Goal: Register for event/course

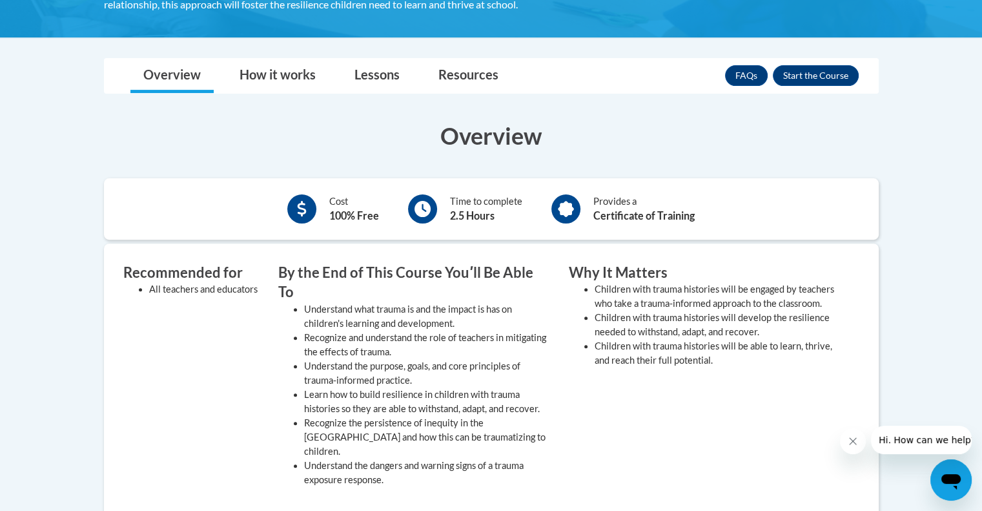
scroll to position [372, 0]
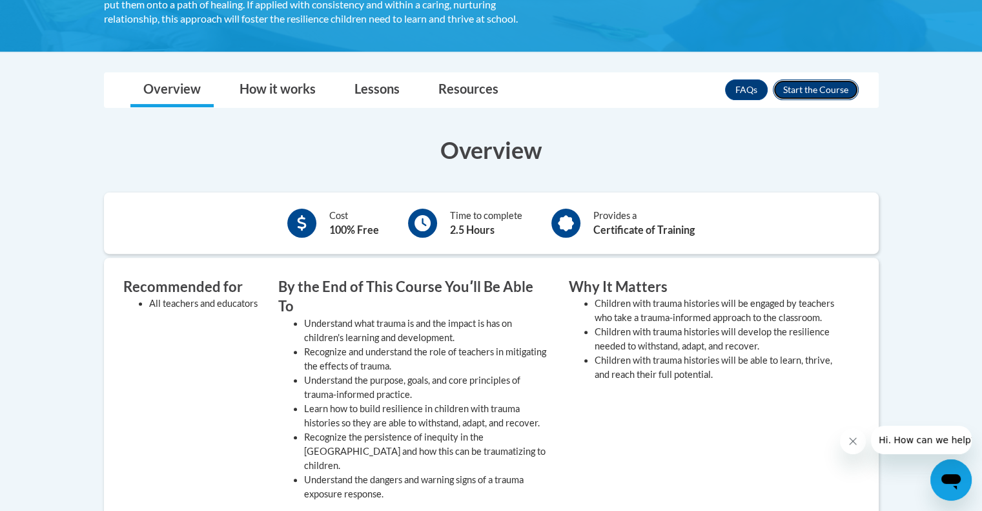
click at [818, 99] on button "Enroll" at bounding box center [816, 89] width 86 height 21
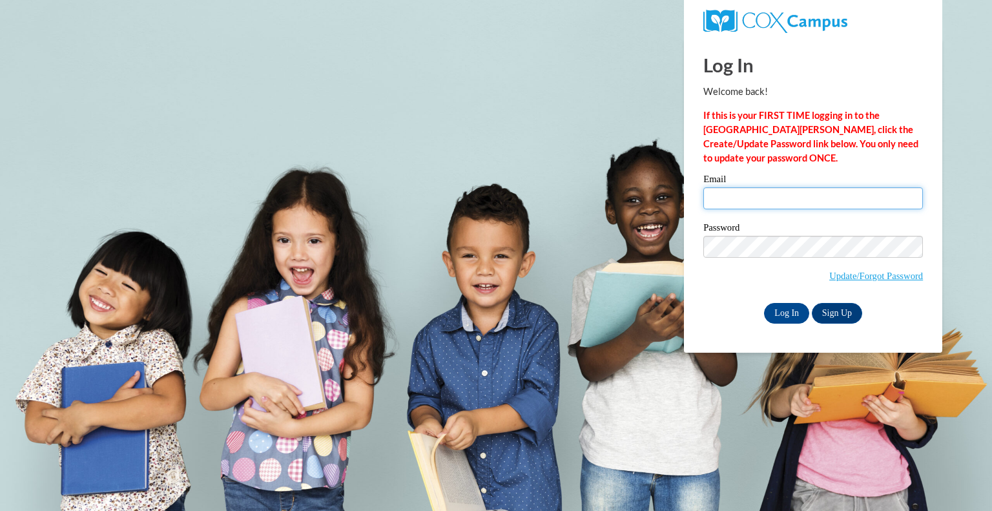
click at [772, 200] on input "Email" at bounding box center [812, 198] width 219 height 22
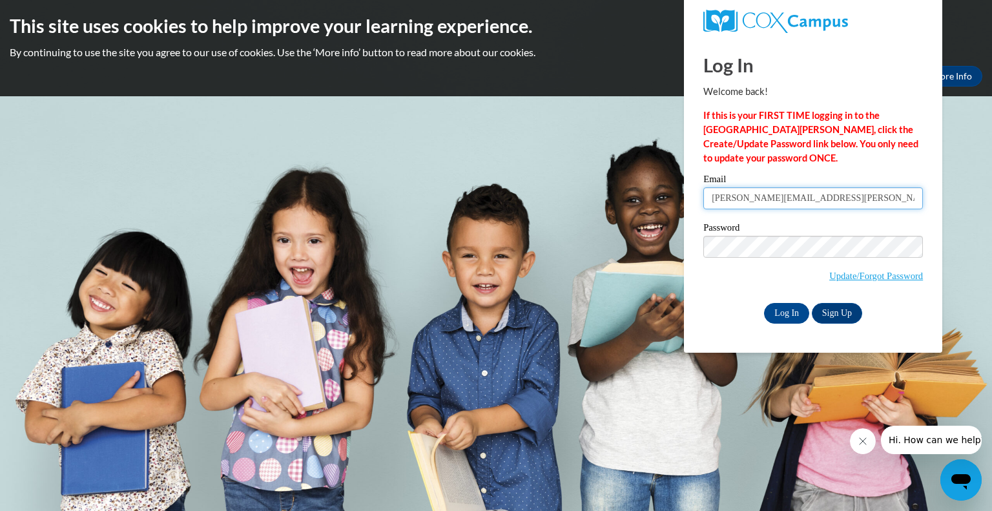
type input "Beth.Baker@delmar.k12.de.us"
click at [793, 317] on input "Log In" at bounding box center [786, 313] width 45 height 21
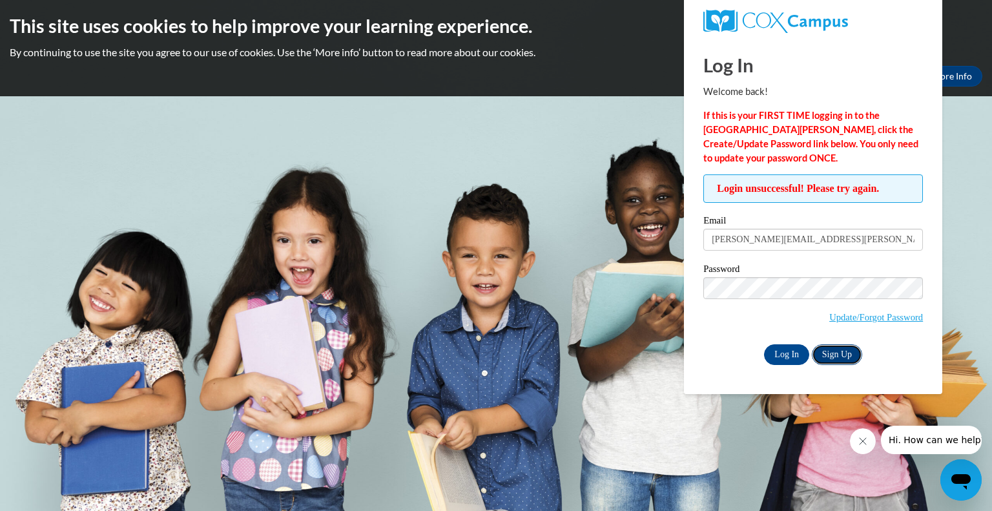
click at [837, 353] on link "Sign Up" at bounding box center [836, 354] width 50 height 21
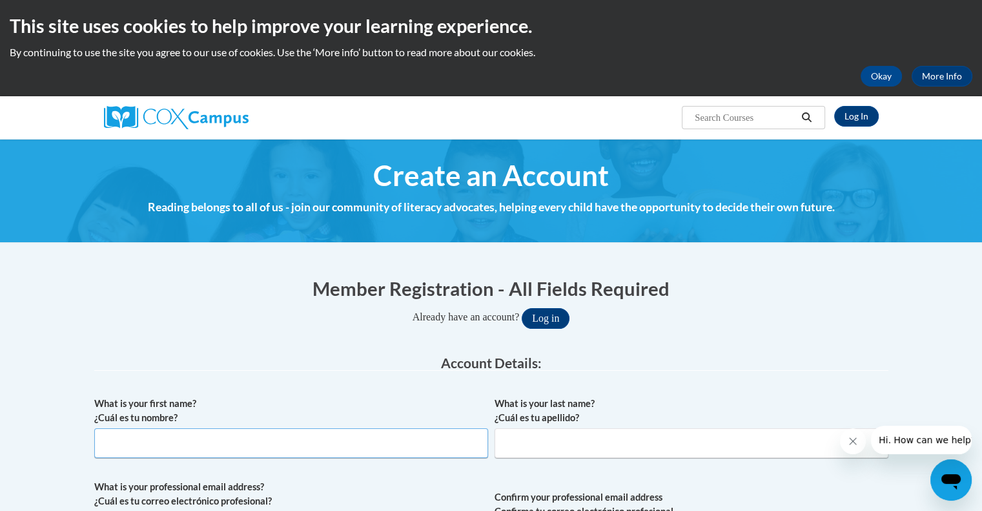
click at [257, 445] on input "What is your first name? ¿Cuál es tu nombre?" at bounding box center [291, 443] width 394 height 30
type input "Beth"
click at [523, 445] on input "What is your last name? ¿Cuál es tu apellido?" at bounding box center [691, 443] width 394 height 30
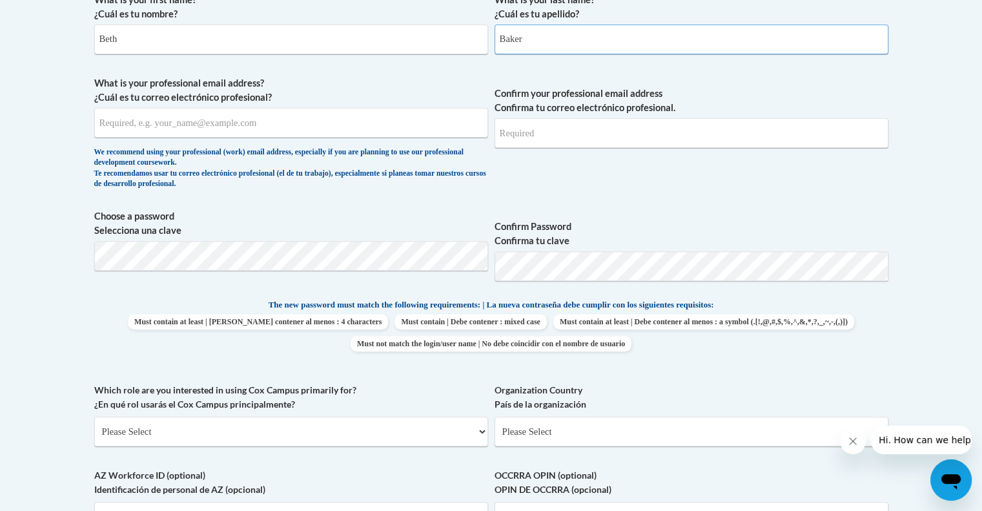
scroll to position [405, 0]
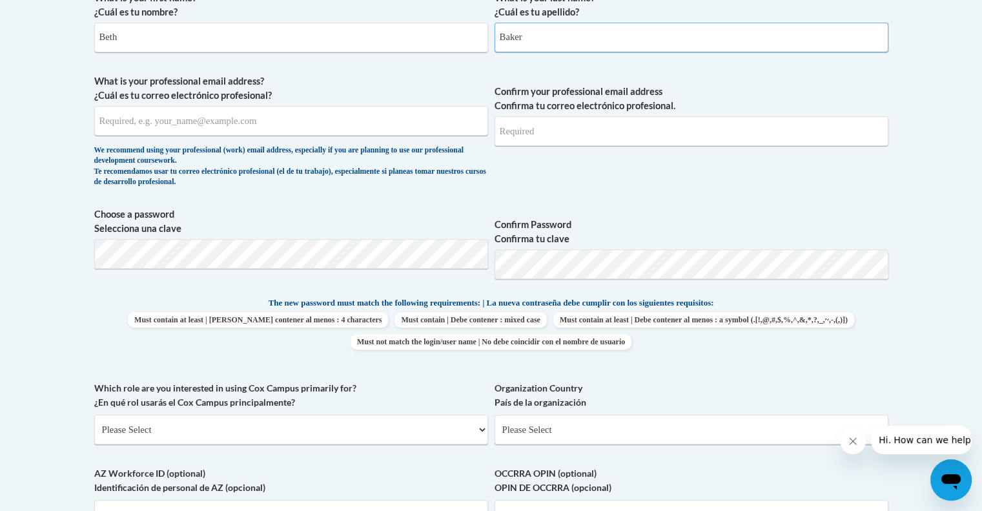
type input "Baker"
click at [367, 121] on input "What is your professional email address? ¿Cuál es tu correo electrónico profesi…" at bounding box center [291, 121] width 394 height 30
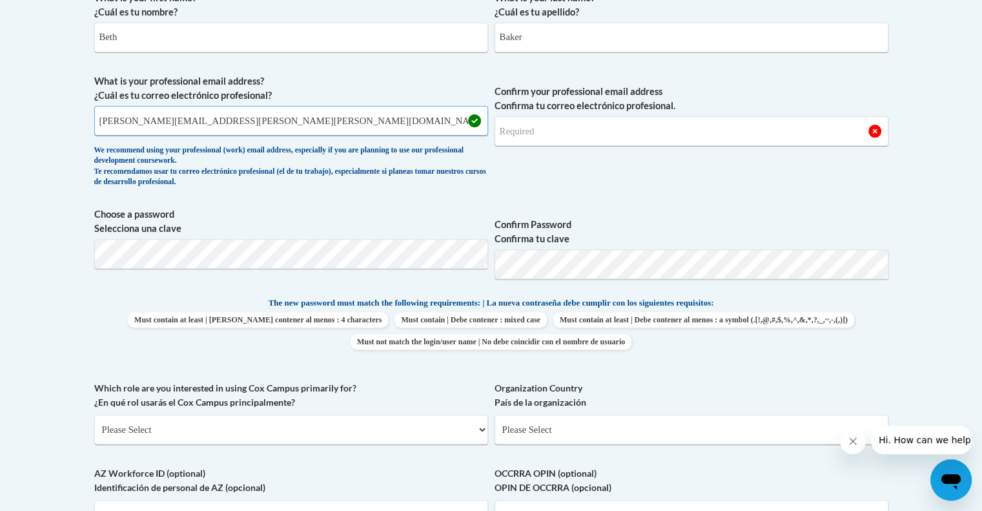
type input "Beth.Baker@delmar.k12.de.us"
click at [609, 129] on input "Confirm your professional email address Confirma tu correo electrónico profesio…" at bounding box center [691, 131] width 394 height 30
type input "Beth.Baker@delmar.k12.de.us"
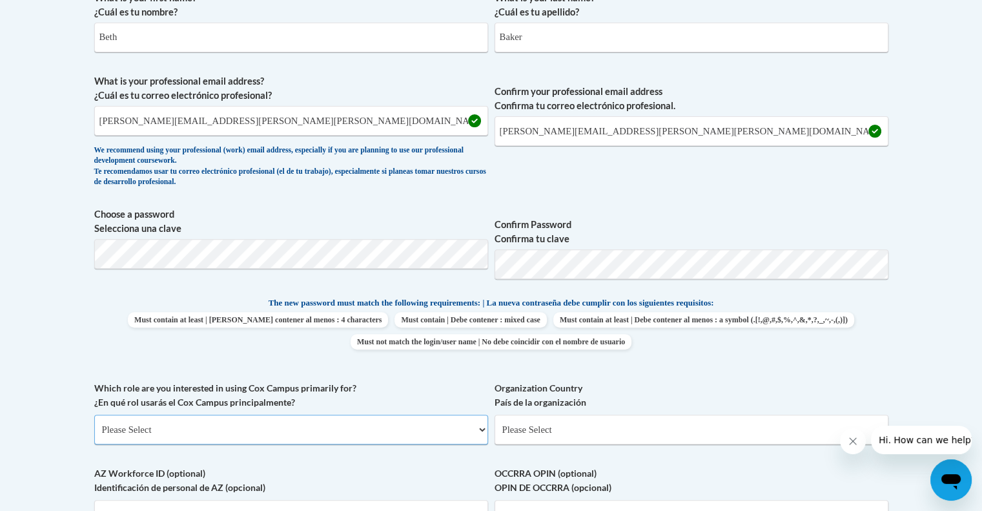
click at [205, 428] on select "Please Select College/University | Colegio/Universidad Community/Nonprofit Part…" at bounding box center [291, 429] width 394 height 30
select select "fbf2d438-af2f-41f8-98f1-81c410e29de3"
click at [94, 414] on select "Please Select College/University | Colegio/Universidad Community/Nonprofit Part…" at bounding box center [291, 429] width 394 height 30
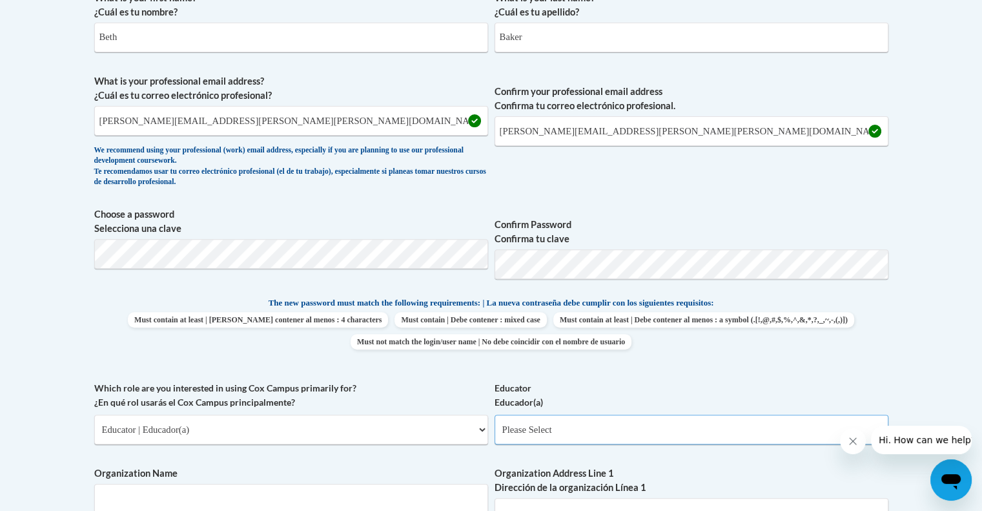
click at [666, 428] on select "Please Select Early Learning/Daycare Teacher/Family Home Care Provider | Maestr…" at bounding box center [691, 429] width 394 height 30
select select "67563ca1-16dc-4830-a7b3-94a34bed3689"
click at [494, 414] on select "Please Select Early Learning/Daycare Teacher/Family Home Care Provider | Maestr…" at bounding box center [691, 429] width 394 height 30
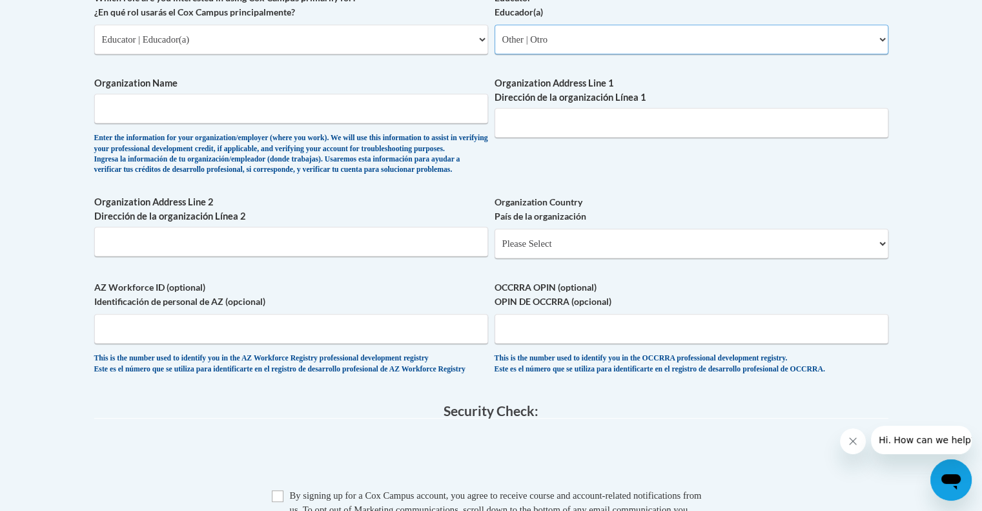
scroll to position [798, 0]
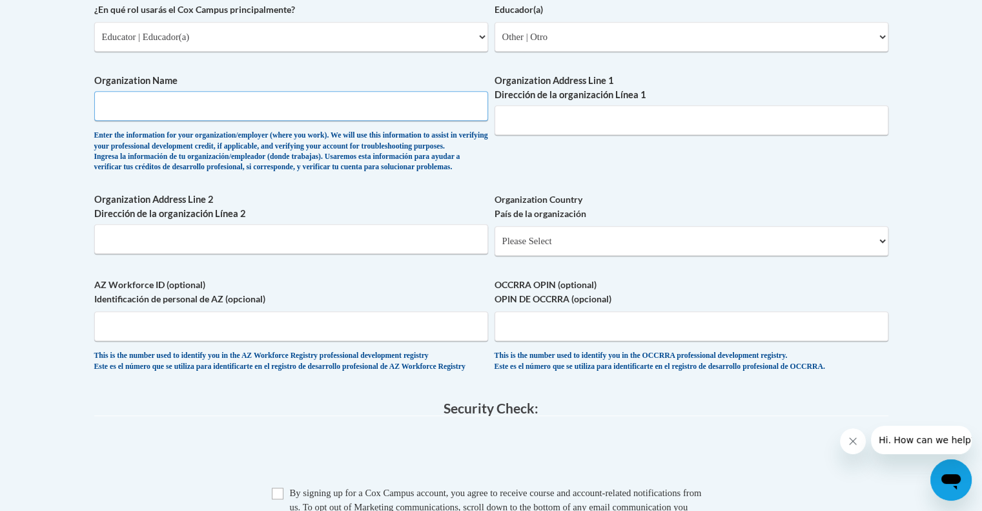
click at [341, 107] on input "Organization Name" at bounding box center [291, 106] width 394 height 30
type input "Delmar School District"
click at [593, 119] on input "Organization Address Line 1 Dirección de la organización Línea 1" at bounding box center [691, 120] width 394 height 30
type input "2"
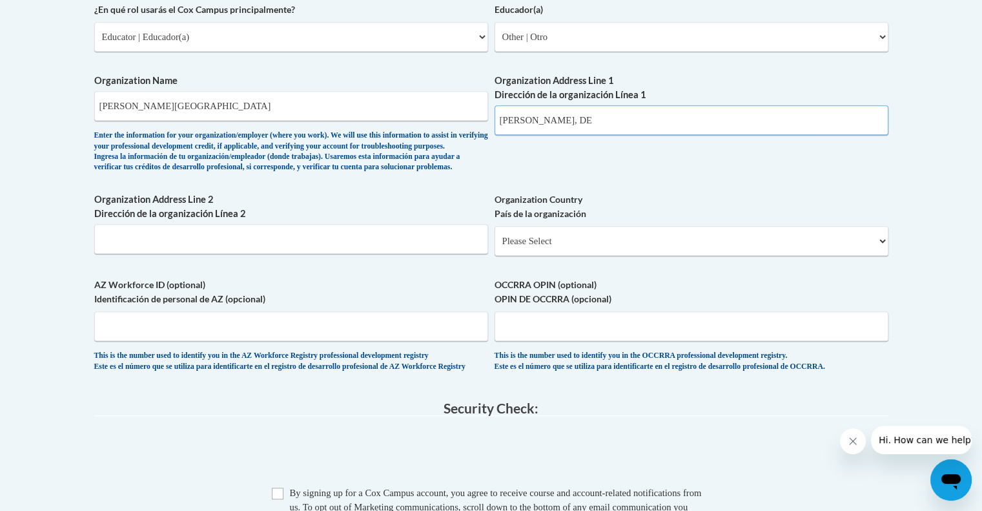
type input "Delmar, DE"
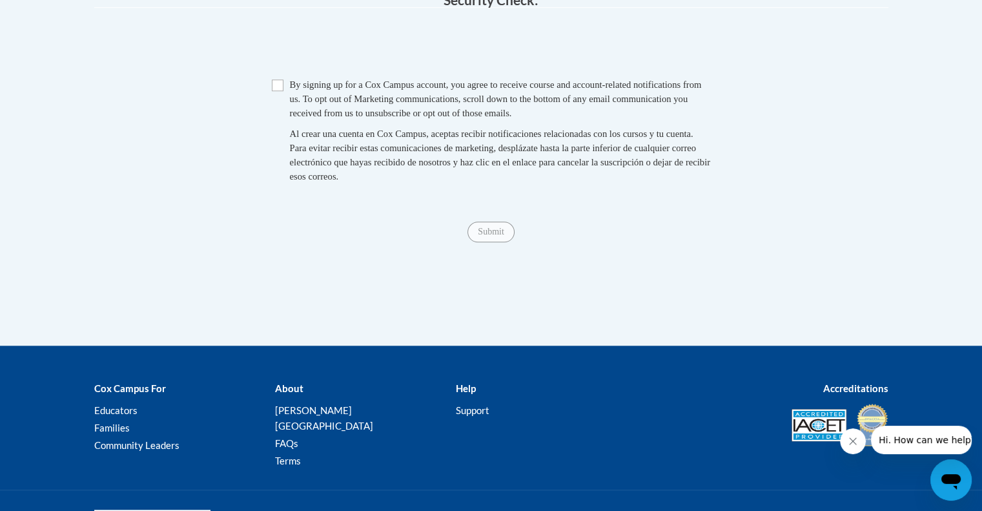
scroll to position [1215, 0]
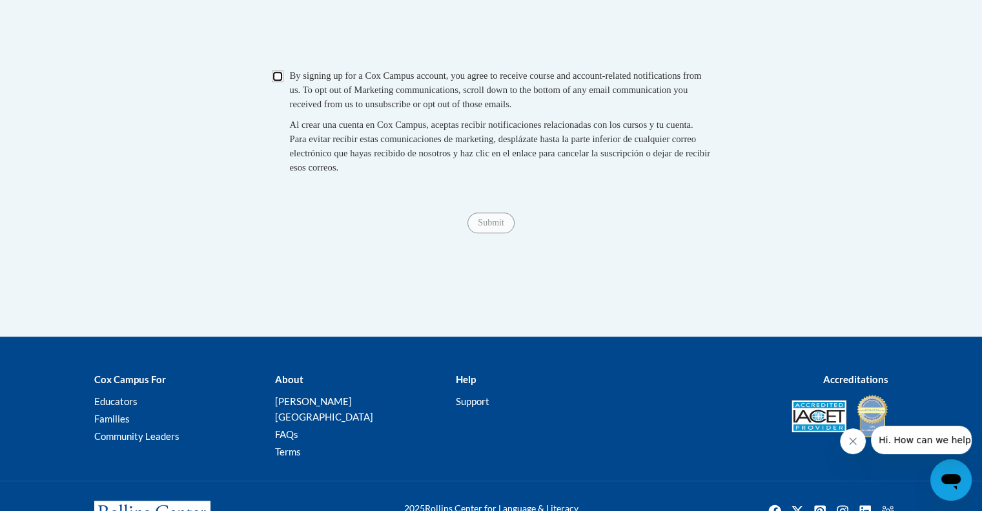
click at [274, 82] on input "Checkbox" at bounding box center [278, 76] width 12 height 12
checkbox input "true"
click at [489, 233] on input "Submit" at bounding box center [490, 222] width 46 height 21
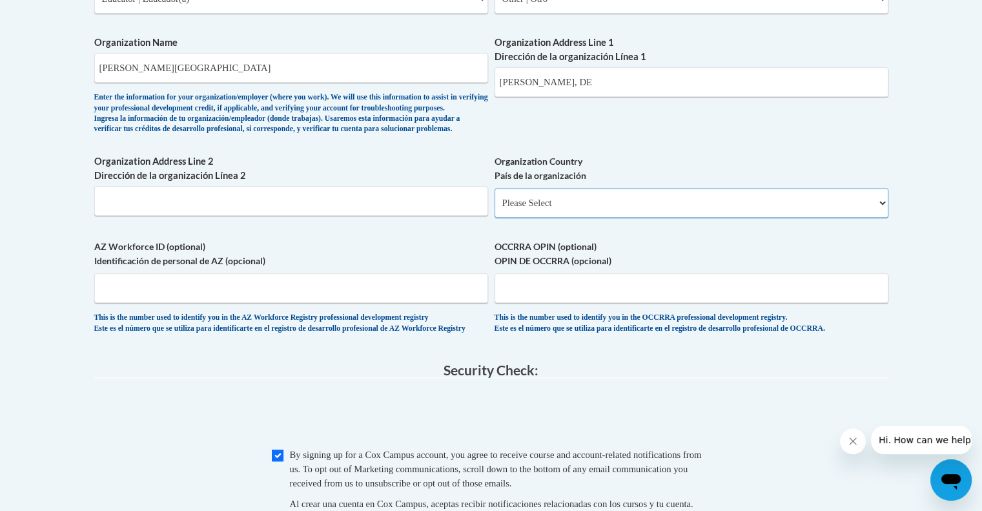
scroll to position [887, 0]
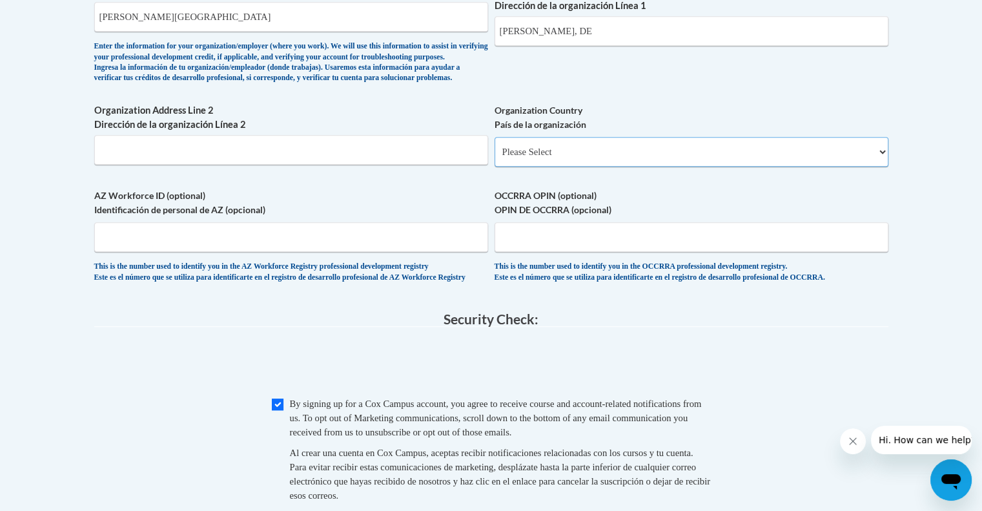
click at [621, 164] on select "Please Select United States | Estados Unidos Outside of the United States | Fue…" at bounding box center [691, 152] width 394 height 30
select select "ad49bcad-a171-4b2e-b99c-48b446064914"
click at [494, 158] on select "Please Select United States | Estados Unidos Outside of the United States | Fue…" at bounding box center [691, 152] width 394 height 30
select select
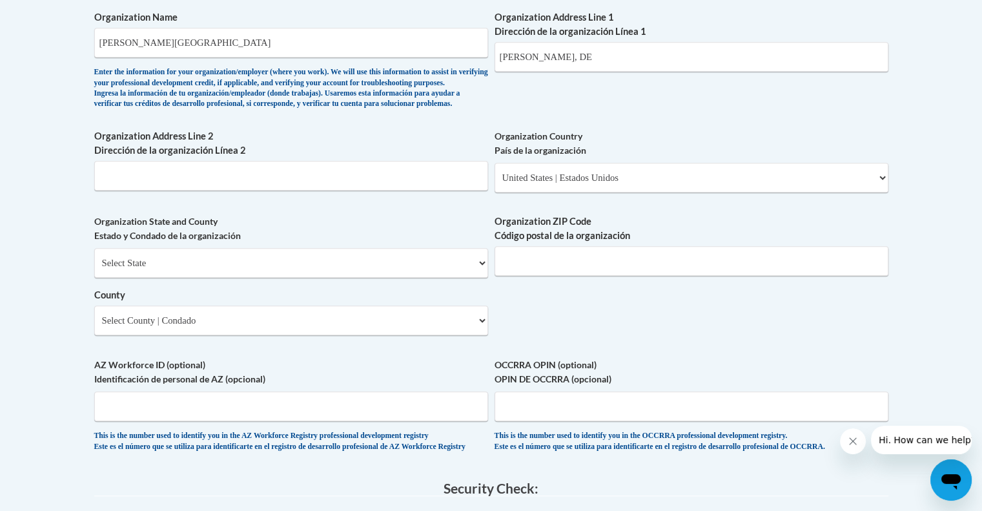
scroll to position [853, 0]
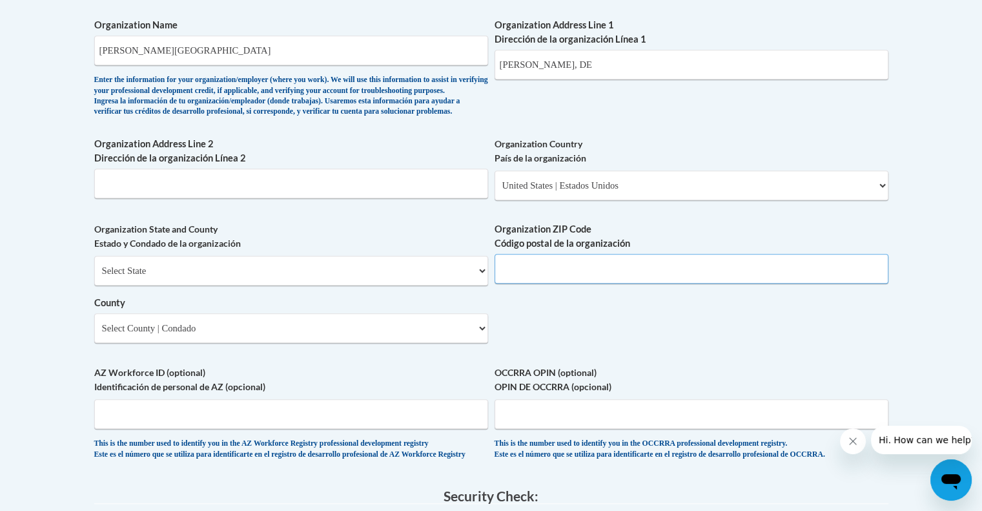
click at [622, 283] on input "Organization ZIP Code Código postal de la organización" at bounding box center [691, 269] width 394 height 30
type input "19973"
click at [300, 285] on select "Select State Alabama Alaska Arizona Arkansas California Colorado Connecticut De…" at bounding box center [291, 271] width 394 height 30
select select "Delaware"
click at [94, 276] on select "Select State Alabama Alaska Arizona Arkansas California Colorado Connecticut De…" at bounding box center [291, 271] width 394 height 30
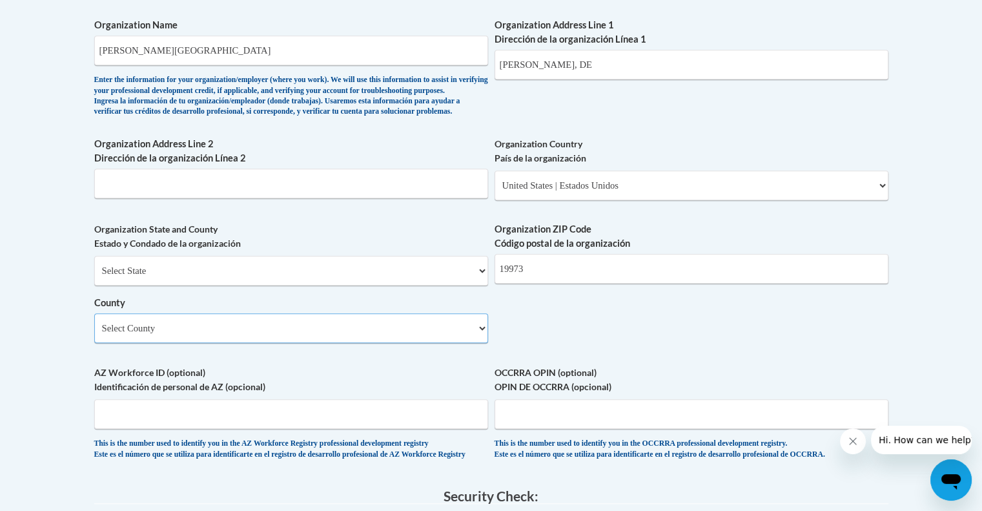
click at [476, 343] on select "Select County Kent New Castle Sussex" at bounding box center [291, 328] width 394 height 30
select select "Sussex"
click at [94, 334] on select "Select County Kent New Castle Sussex" at bounding box center [291, 328] width 394 height 30
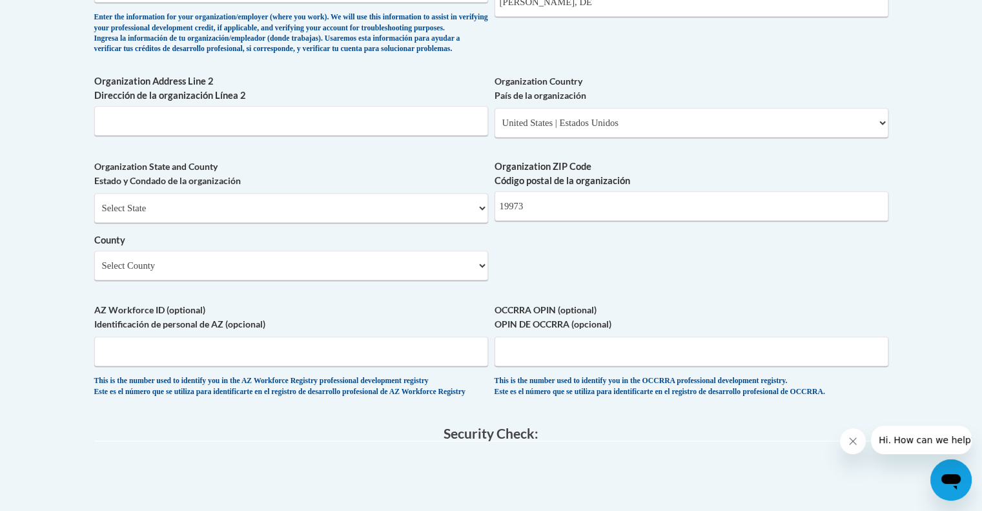
scroll to position [920, 0]
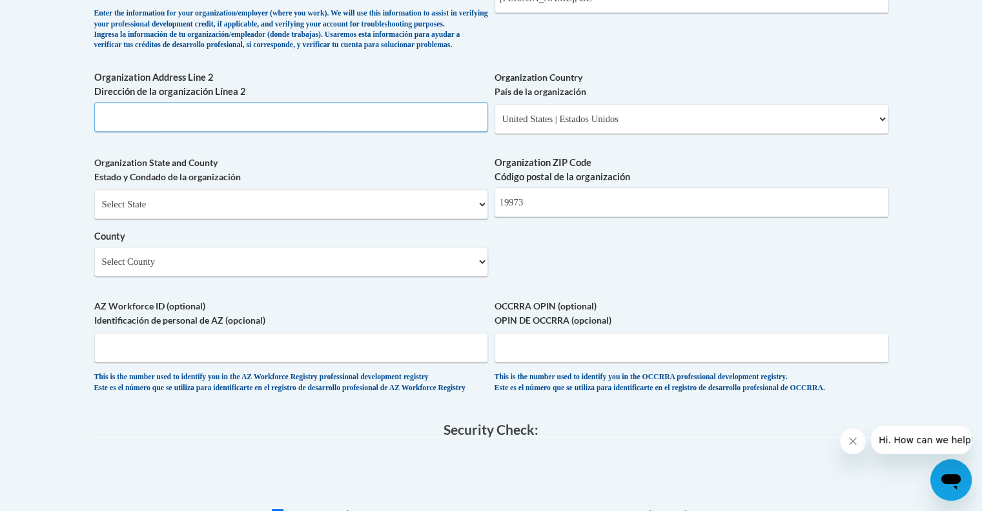
click at [401, 132] on input "Organization Address Line 2 Dirección de la organización Línea 2" at bounding box center [291, 117] width 394 height 30
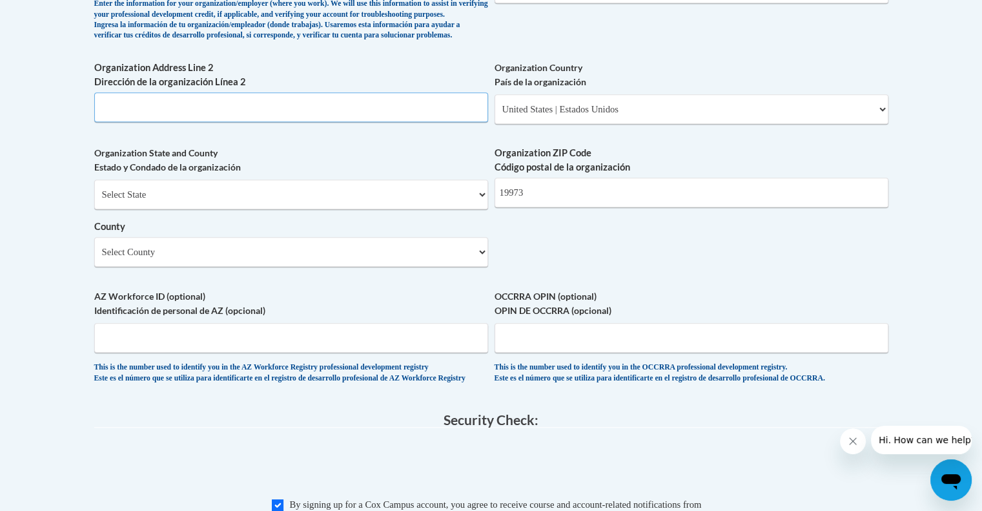
click at [403, 122] on input "Organization Address Line 2 Dirección de la organización Línea 2" at bounding box center [291, 107] width 394 height 30
type input "Delmar, DE"
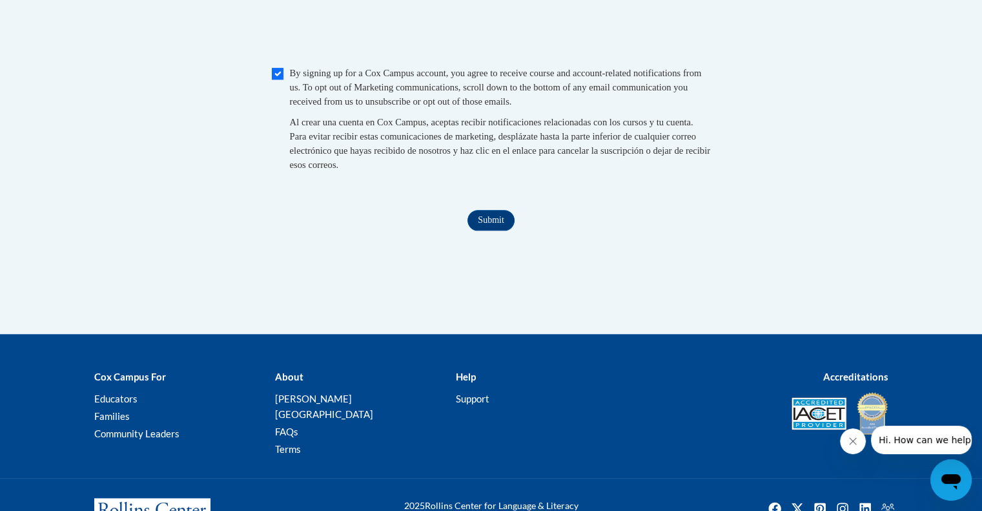
scroll to position [1428, 0]
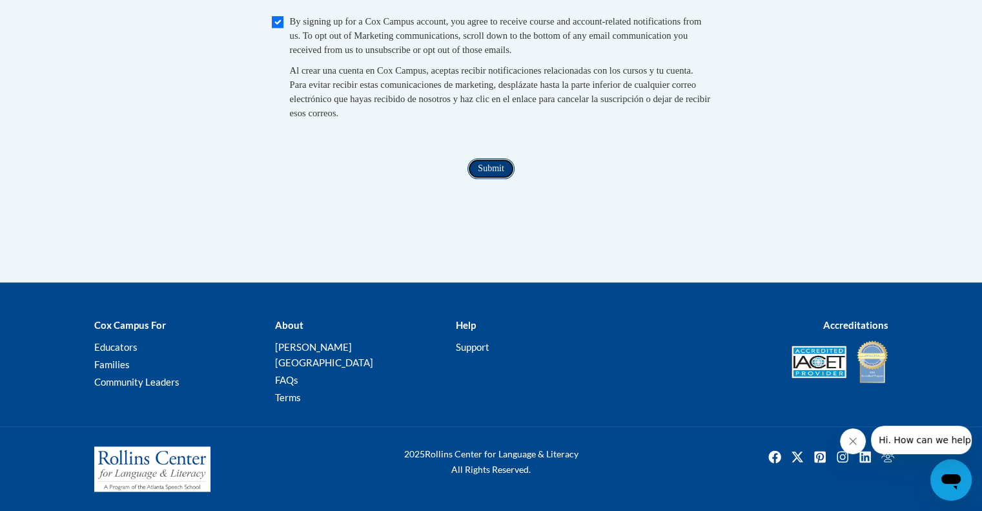
click at [494, 179] on input "Submit" at bounding box center [490, 168] width 46 height 21
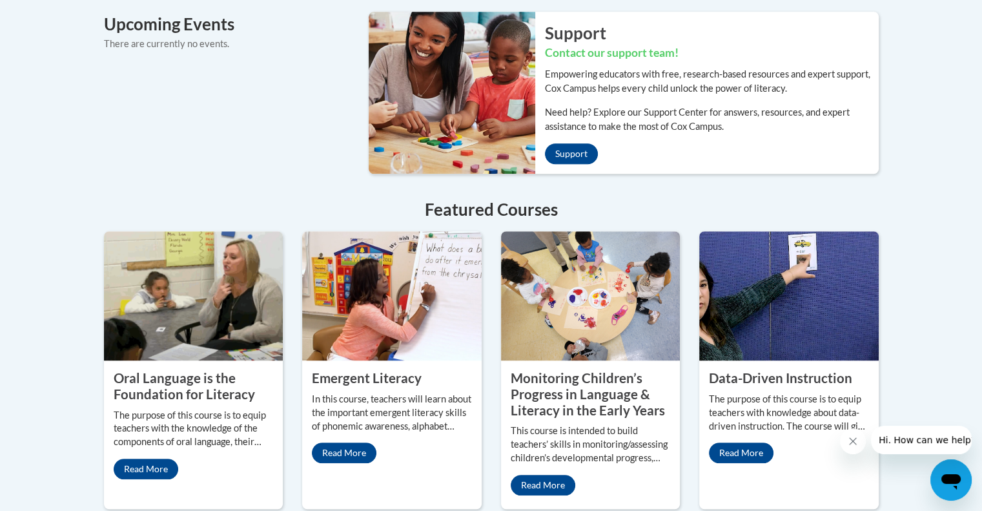
scroll to position [990, 0]
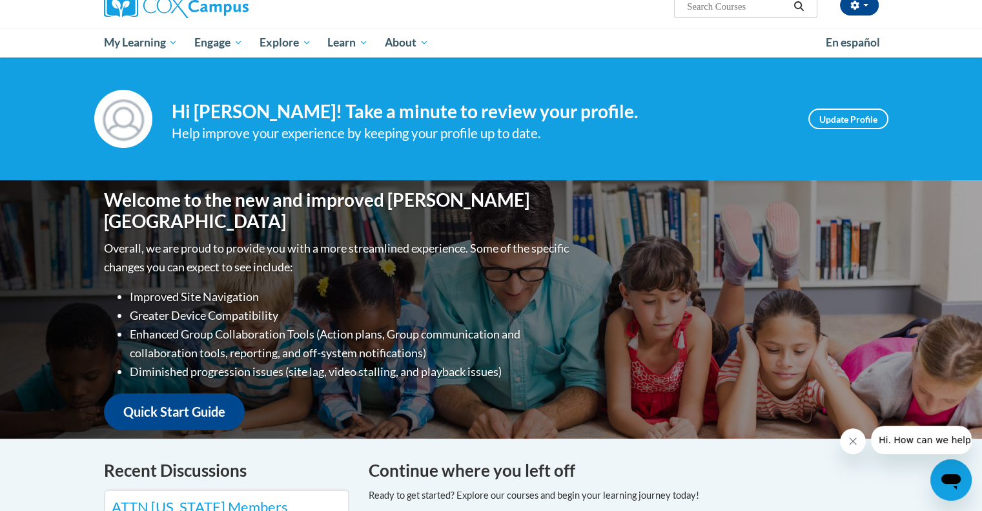
scroll to position [61, 0]
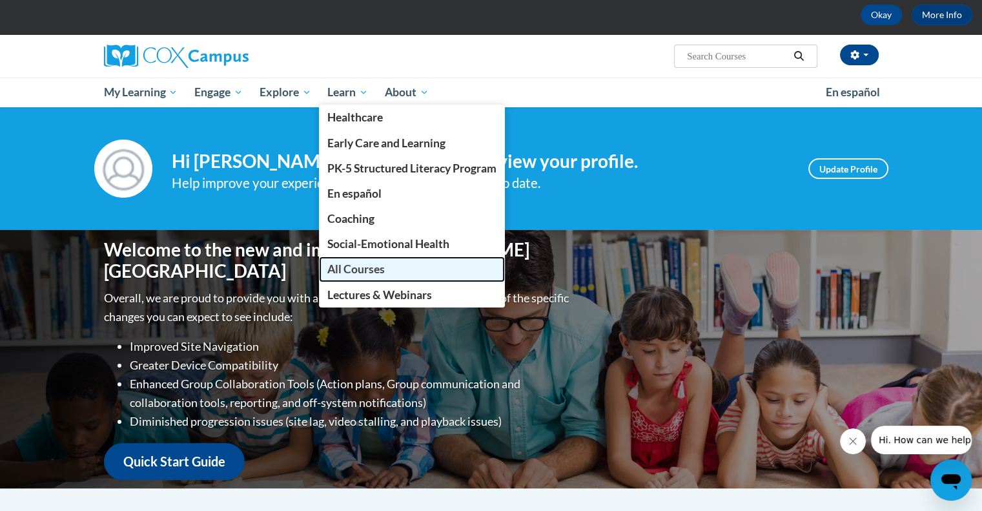
click at [338, 269] on span "All Courses" at bounding box center [355, 269] width 57 height 14
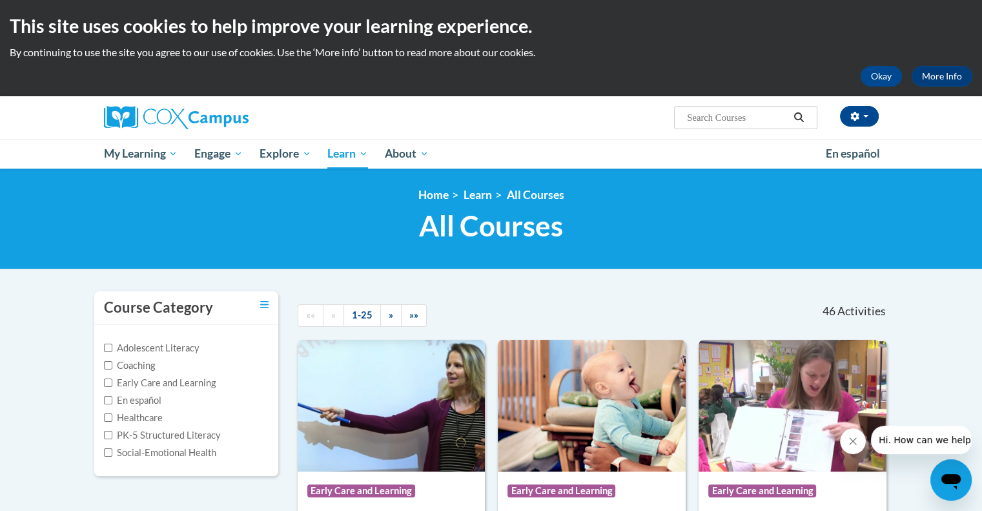
click at [714, 117] on input "Search..." at bounding box center [737, 117] width 103 height 15
type input "trauma"
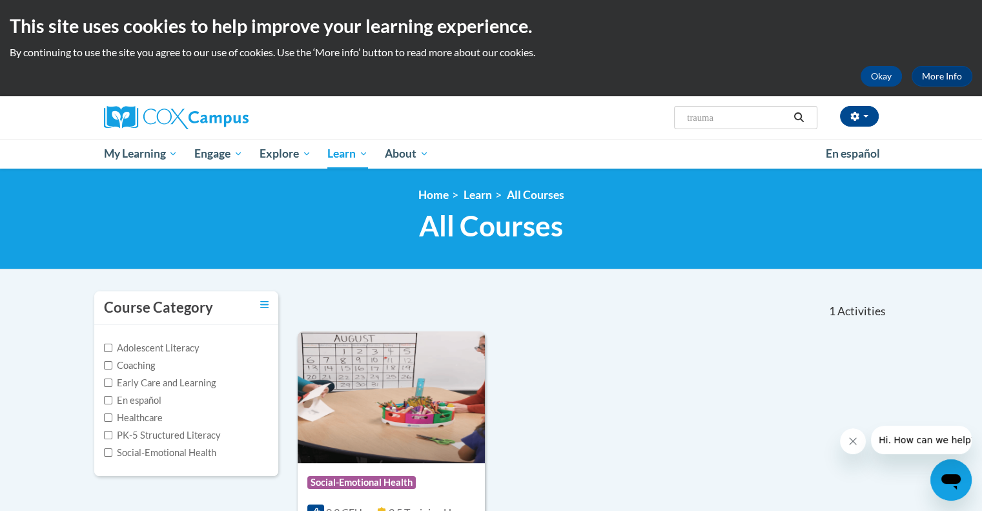
click at [736, 117] on input "trauma" at bounding box center [737, 117] width 103 height 15
type input "trauma, toxic stress and the impact on learning"
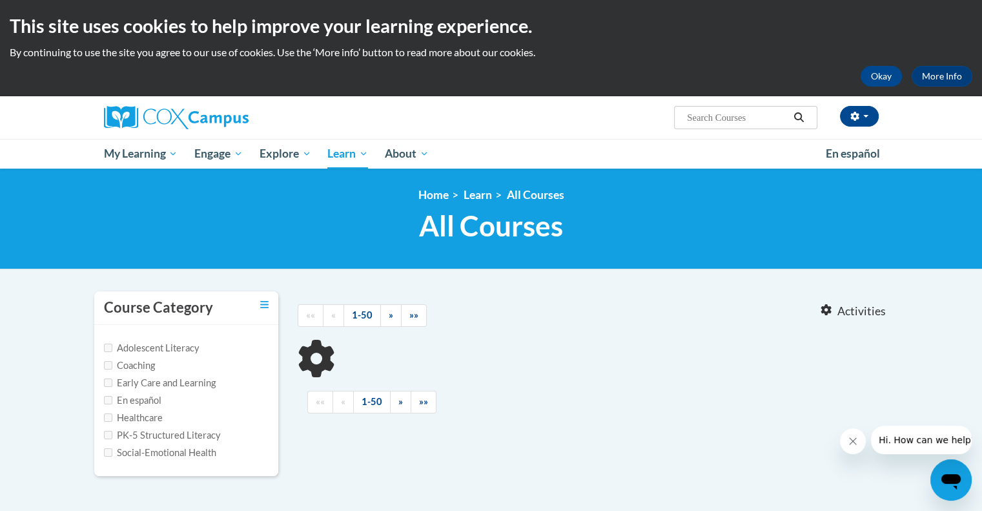
type input "trauma, toxic stress and the impact on learning"
